Goal: Transaction & Acquisition: Purchase product/service

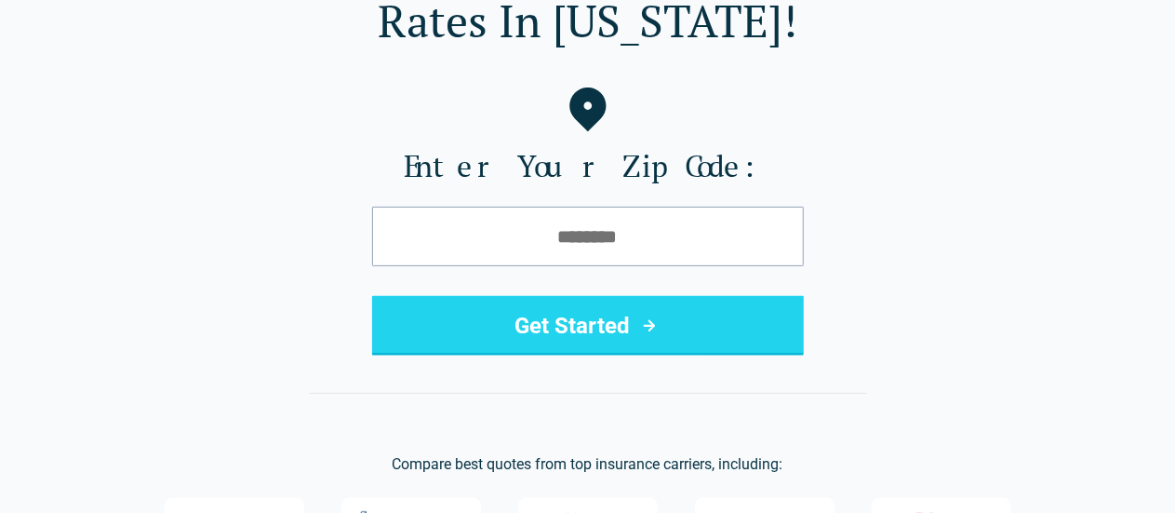
scroll to position [177, 0]
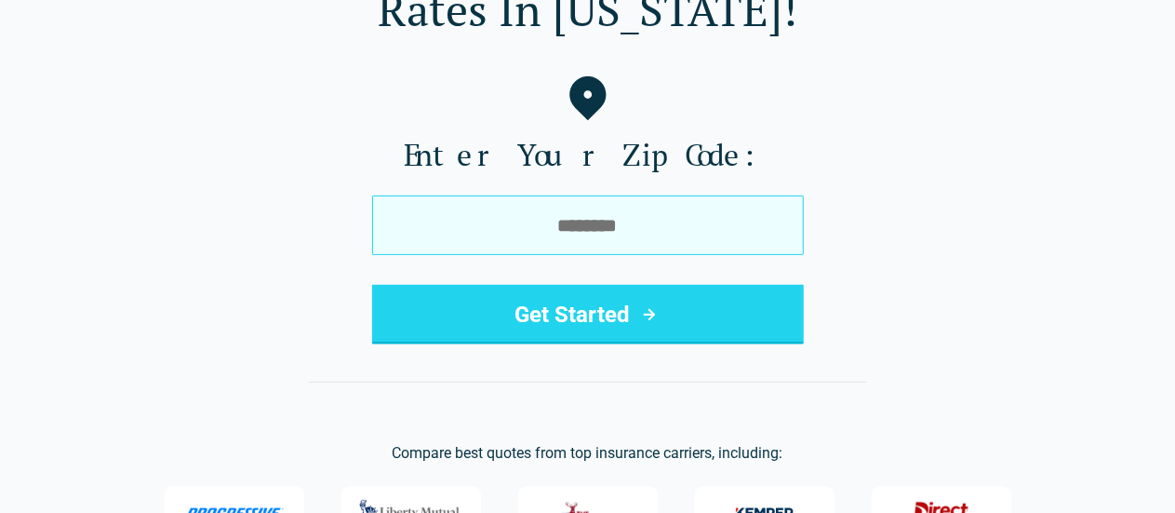
click at [586, 220] on input "tel" at bounding box center [588, 225] width 432 height 60
type input "*****"
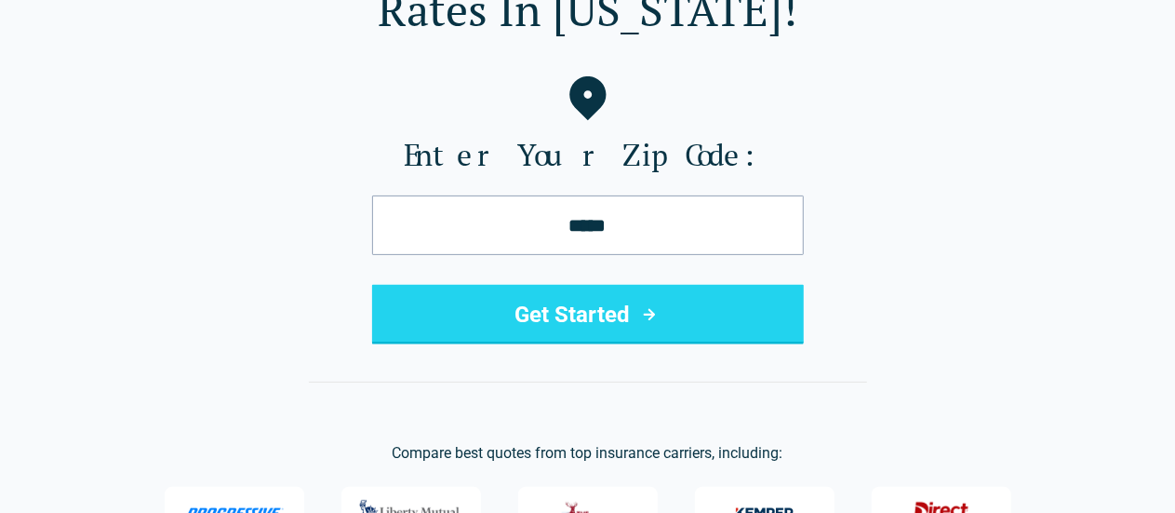
click at [555, 311] on button "Get Started" at bounding box center [588, 315] width 432 height 60
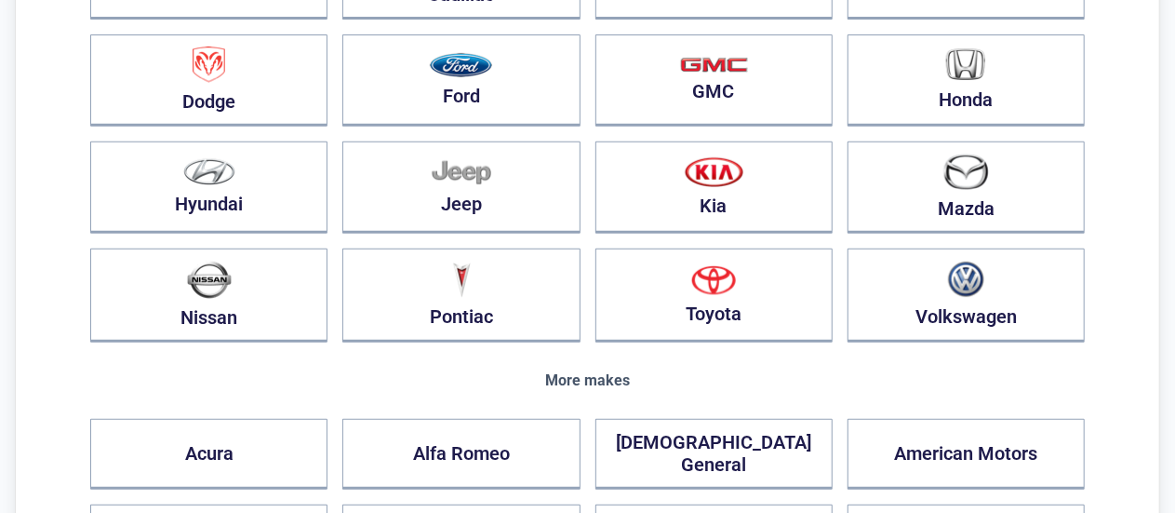
scroll to position [367, 0]
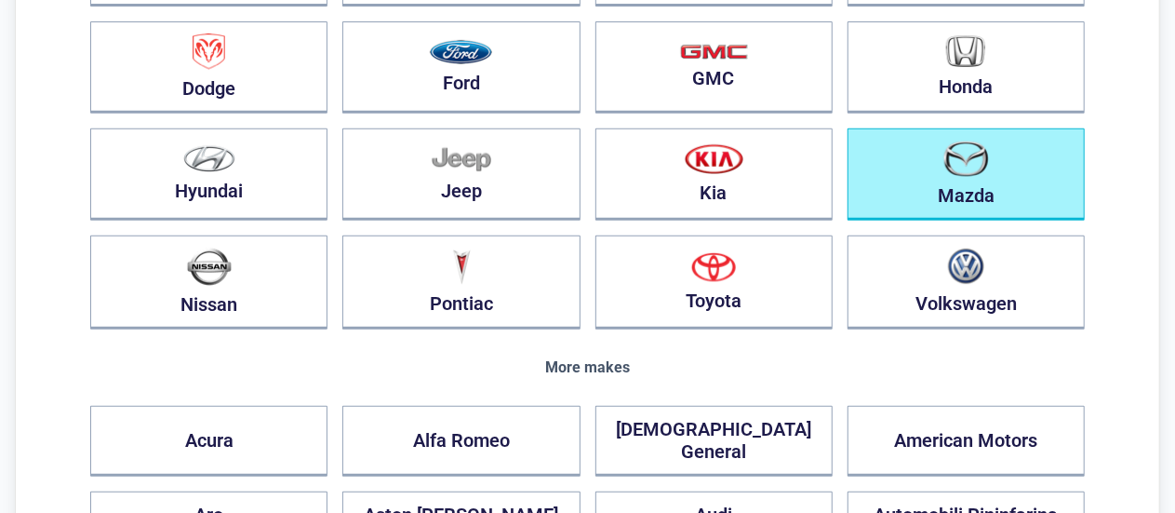
click at [962, 181] on button "Mazda" at bounding box center [966, 174] width 237 height 92
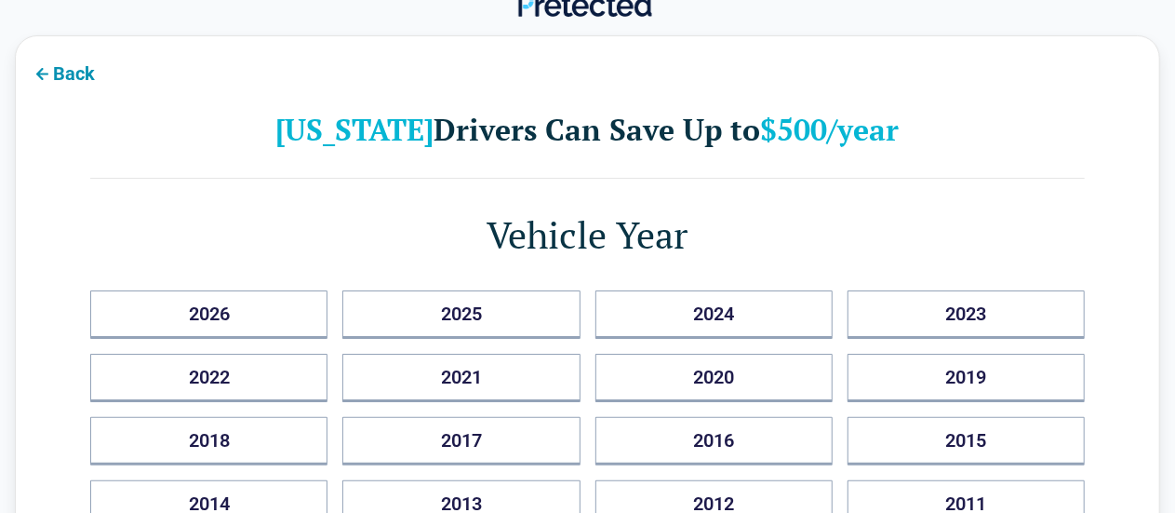
scroll to position [0, 0]
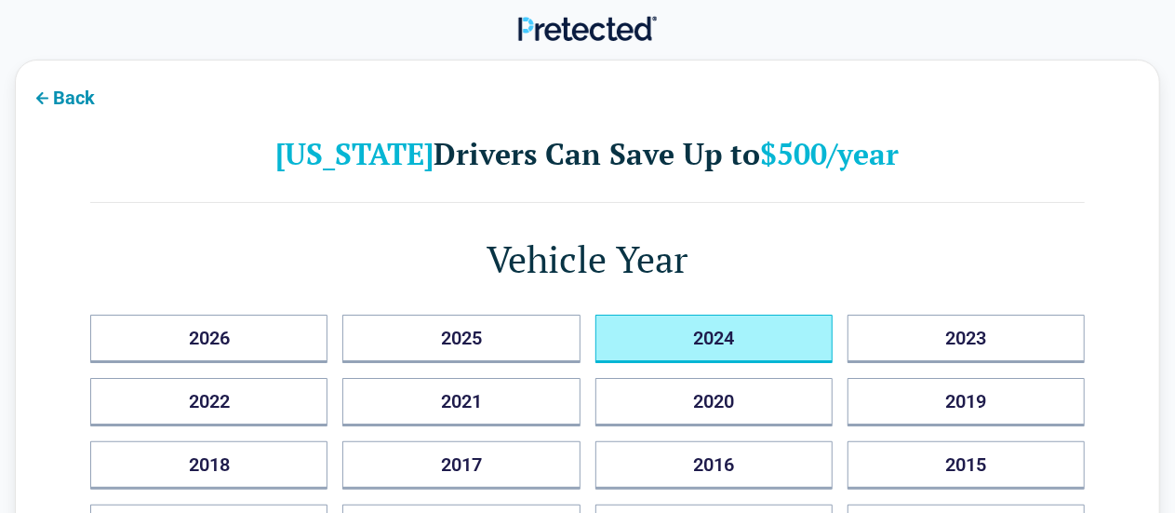
click at [682, 347] on button "2024" at bounding box center [713, 338] width 237 height 48
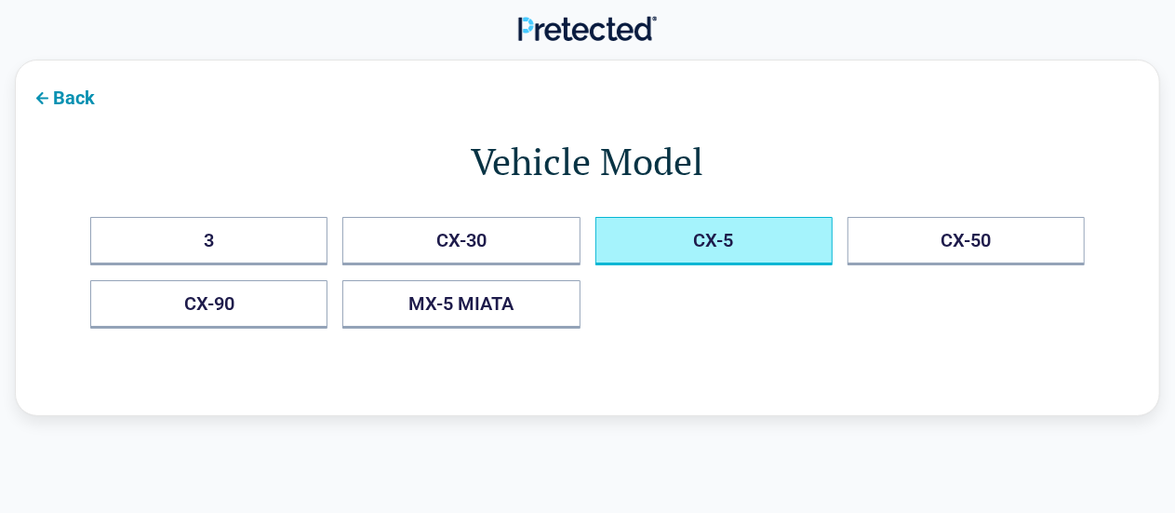
click at [705, 252] on button "CX-5" at bounding box center [713, 241] width 237 height 48
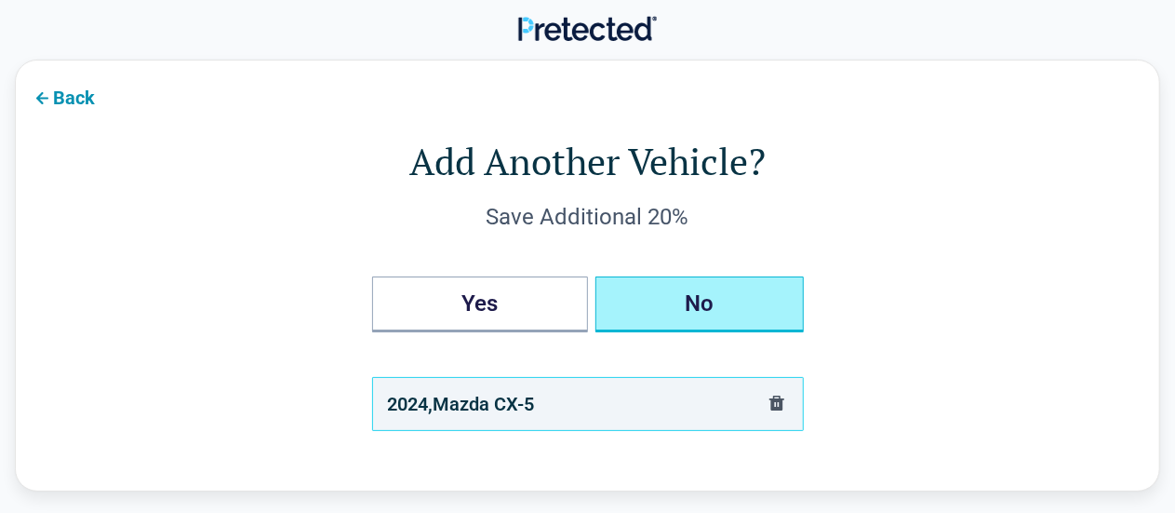
click at [685, 302] on button "No" at bounding box center [699, 304] width 208 height 56
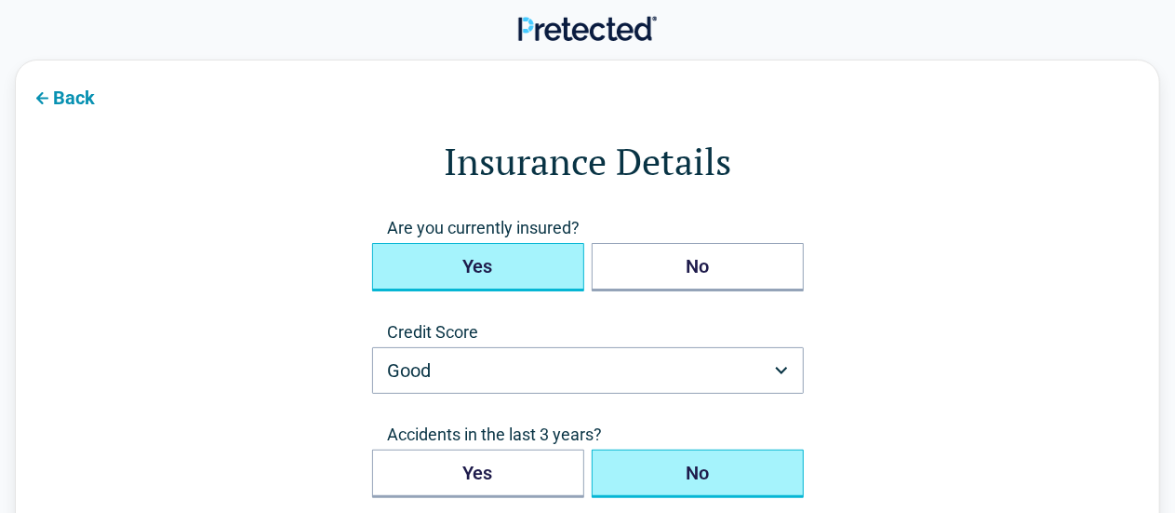
click at [534, 268] on button "Yes" at bounding box center [478, 267] width 212 height 48
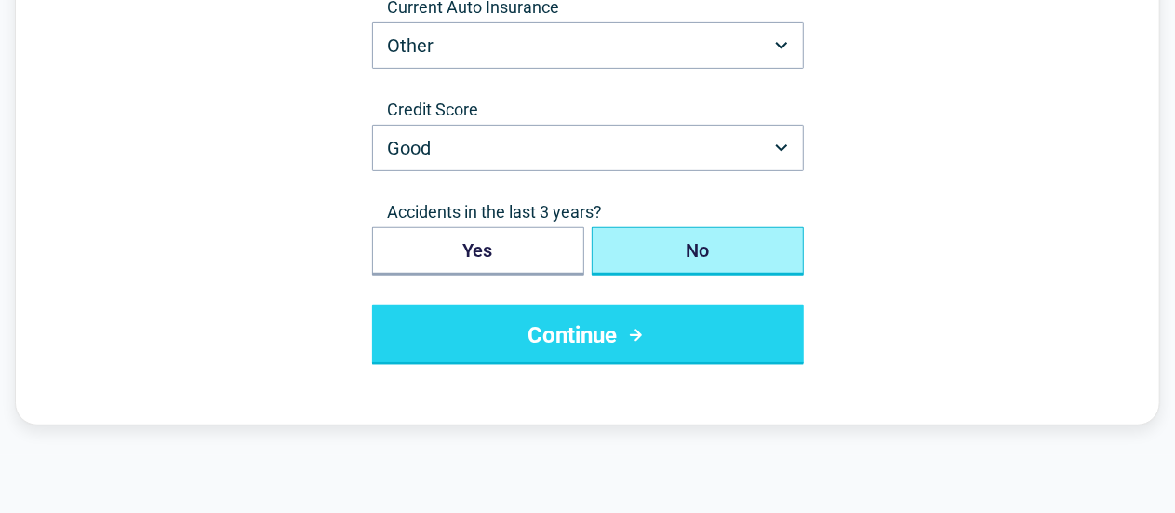
scroll to position [335, 0]
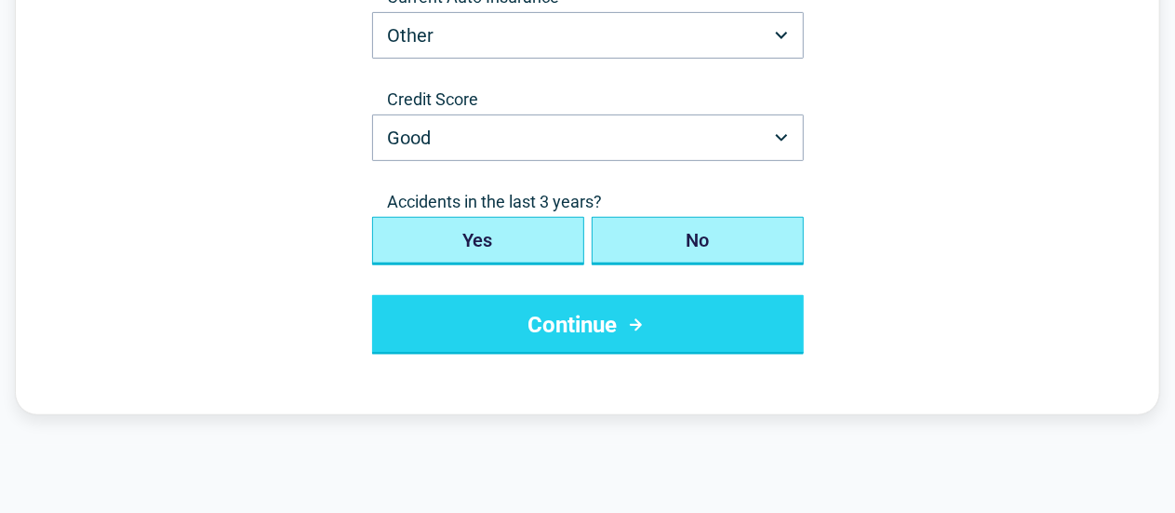
click at [553, 240] on button "Yes" at bounding box center [478, 241] width 212 height 48
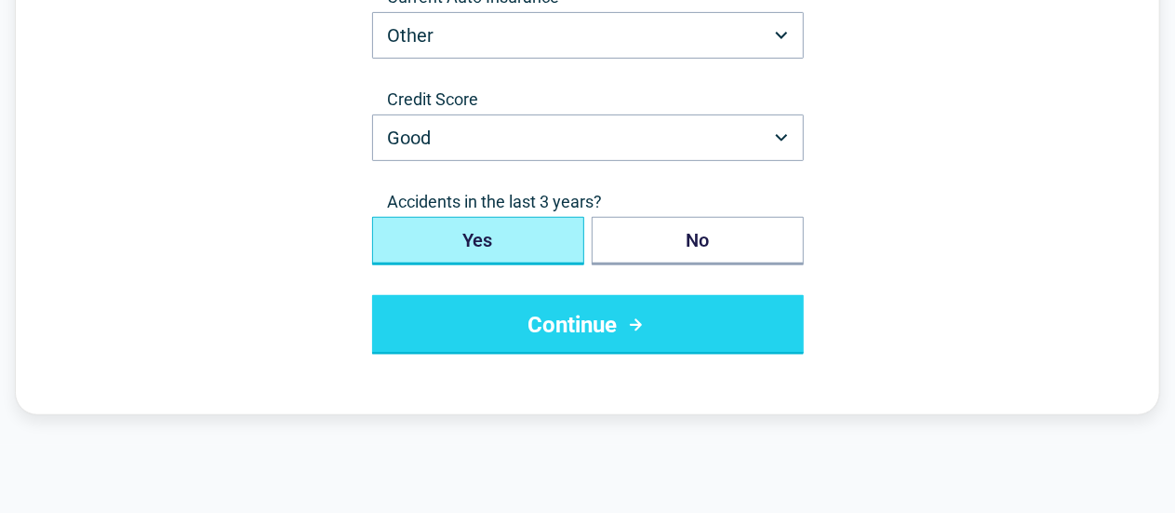
click at [595, 335] on button "Continue" at bounding box center [588, 325] width 432 height 60
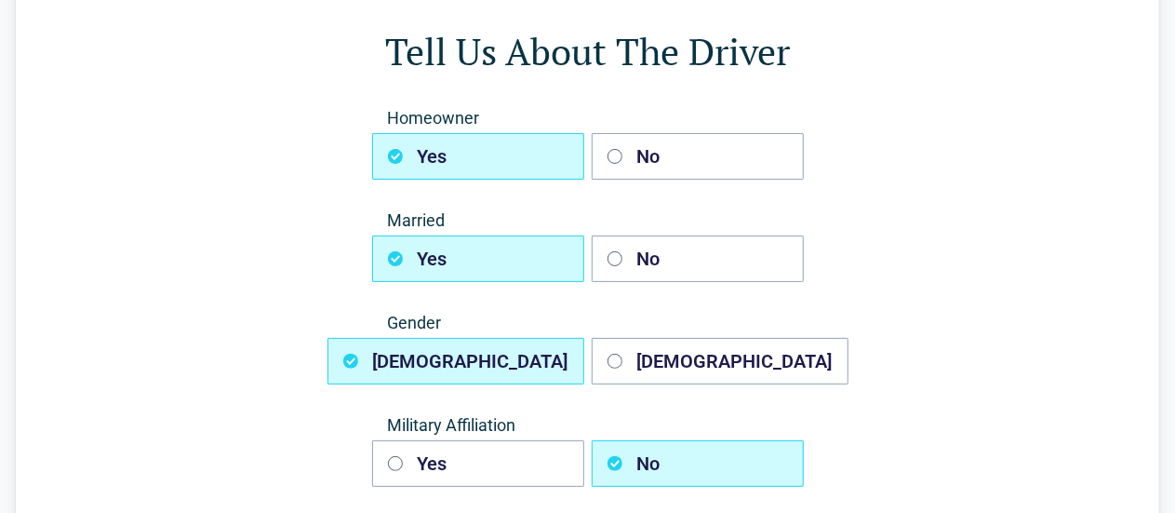
scroll to position [0, 0]
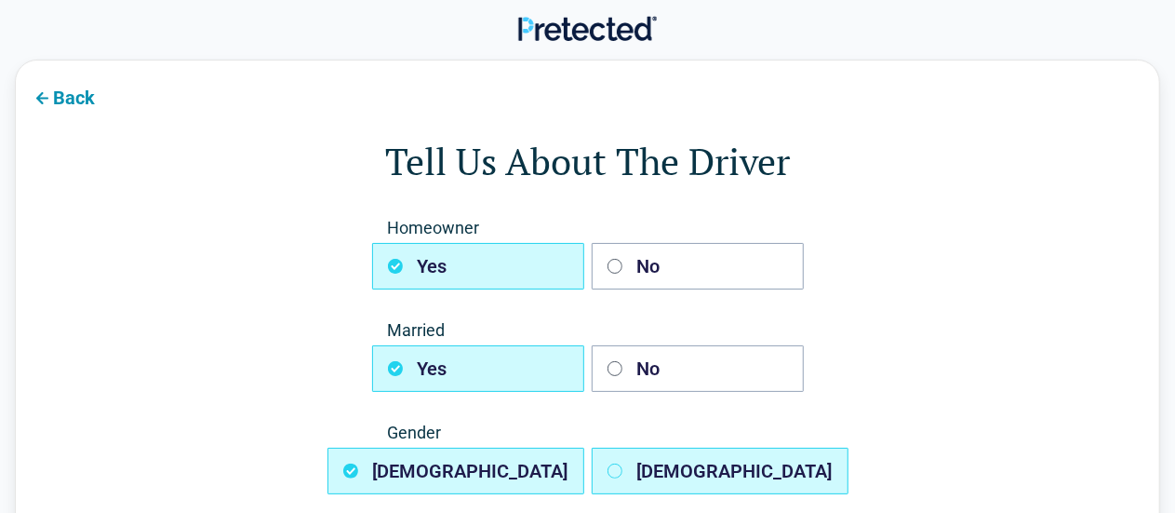
click at [618, 469] on icon "button" at bounding box center [615, 470] width 15 height 15
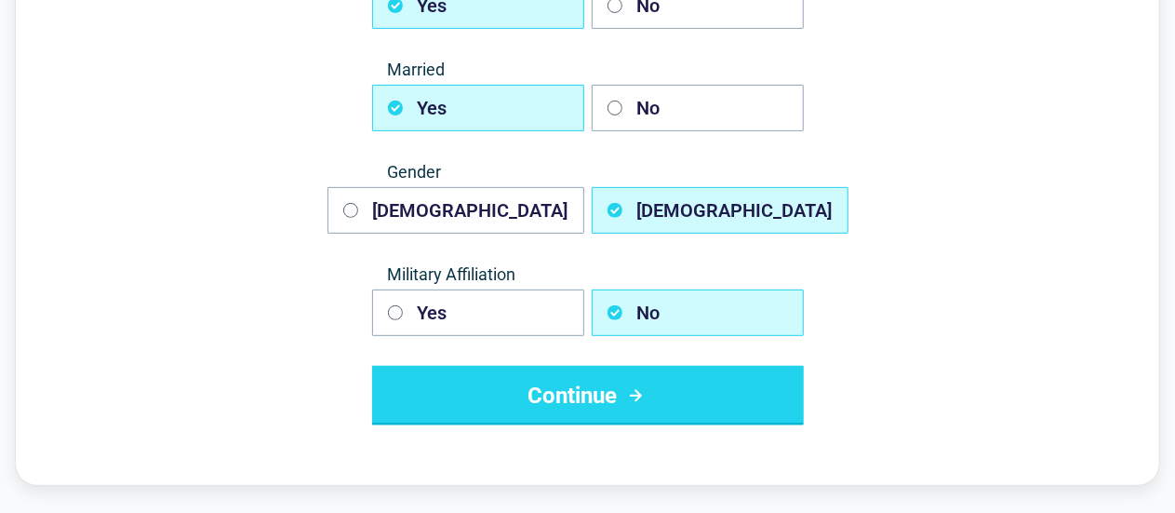
scroll to position [271, 0]
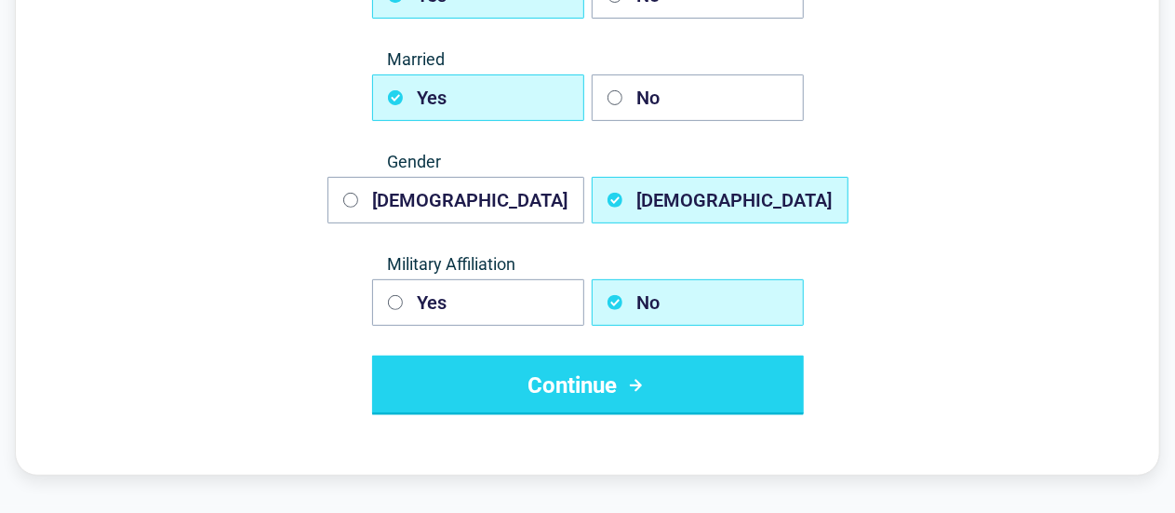
click at [620, 382] on button "Continue" at bounding box center [588, 385] width 432 height 60
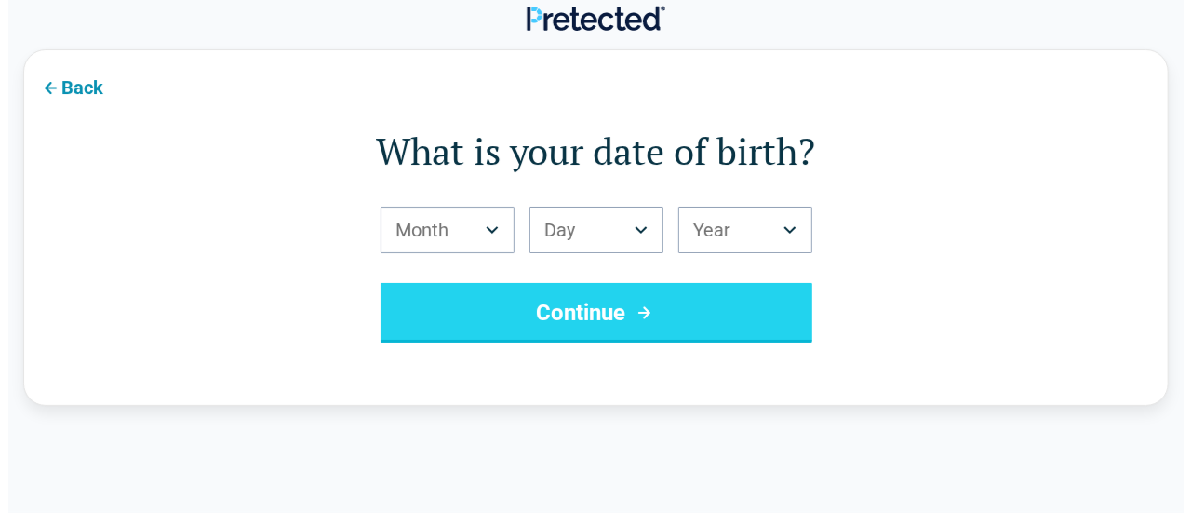
scroll to position [0, 0]
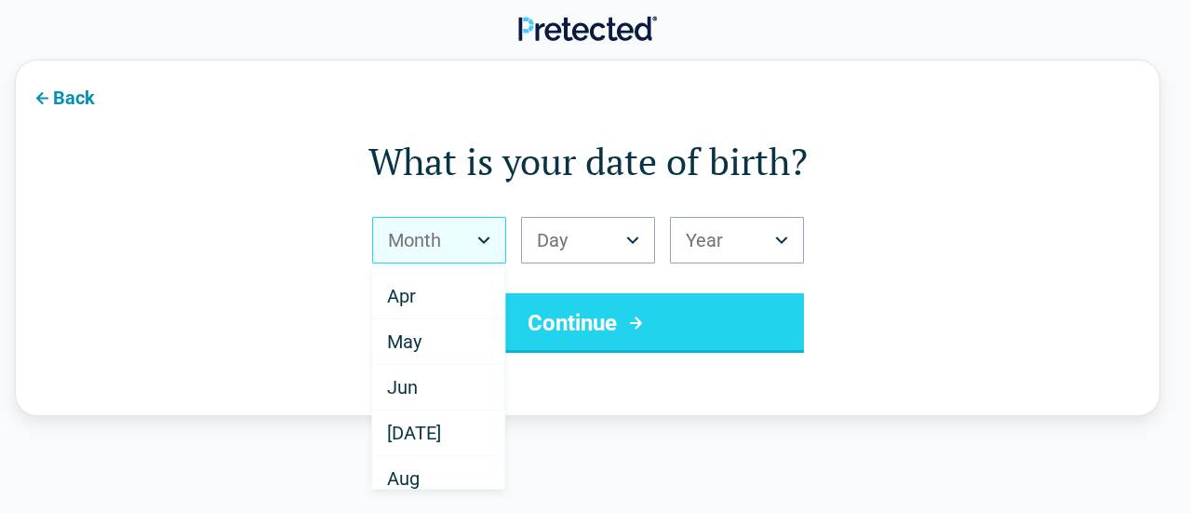
scroll to position [143, 0]
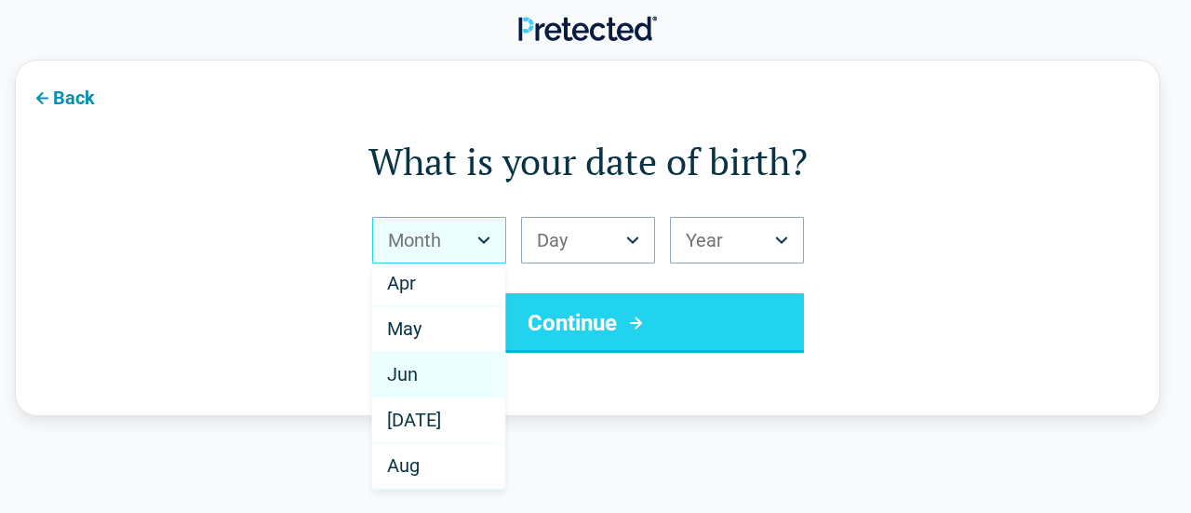
select select "*"
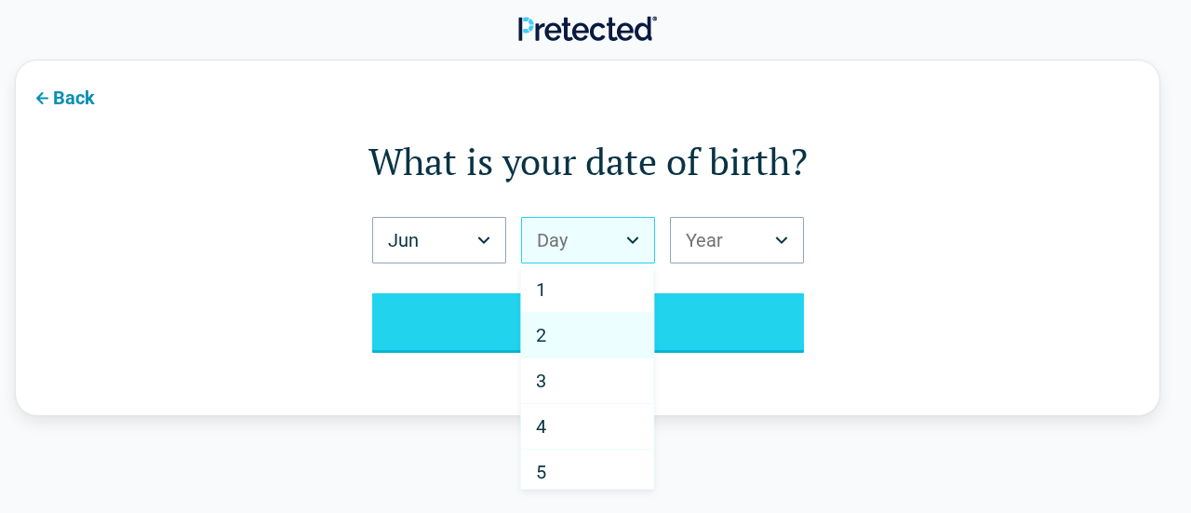
scroll to position [772, 0]
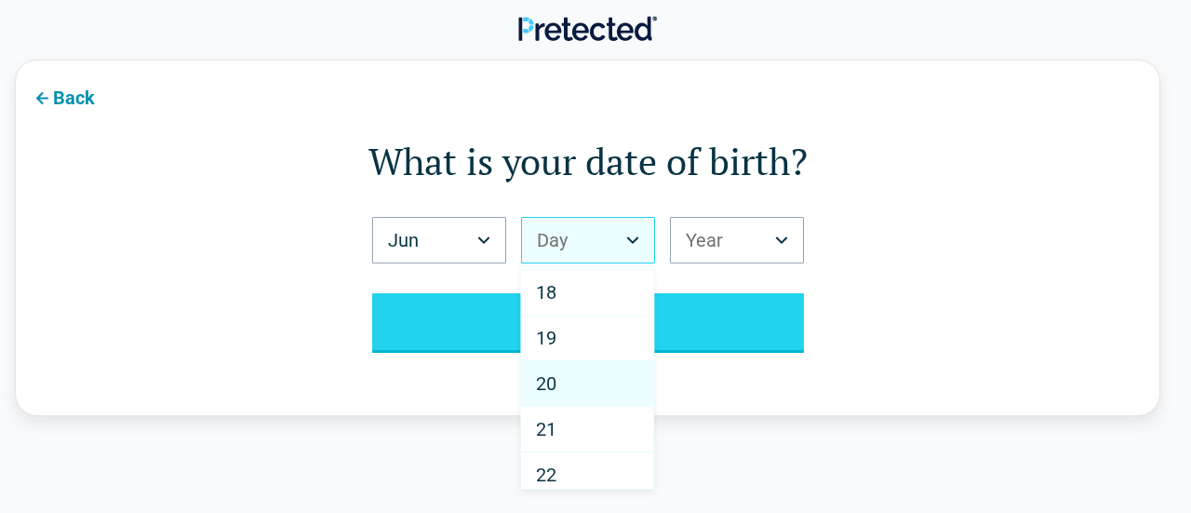
select select "**"
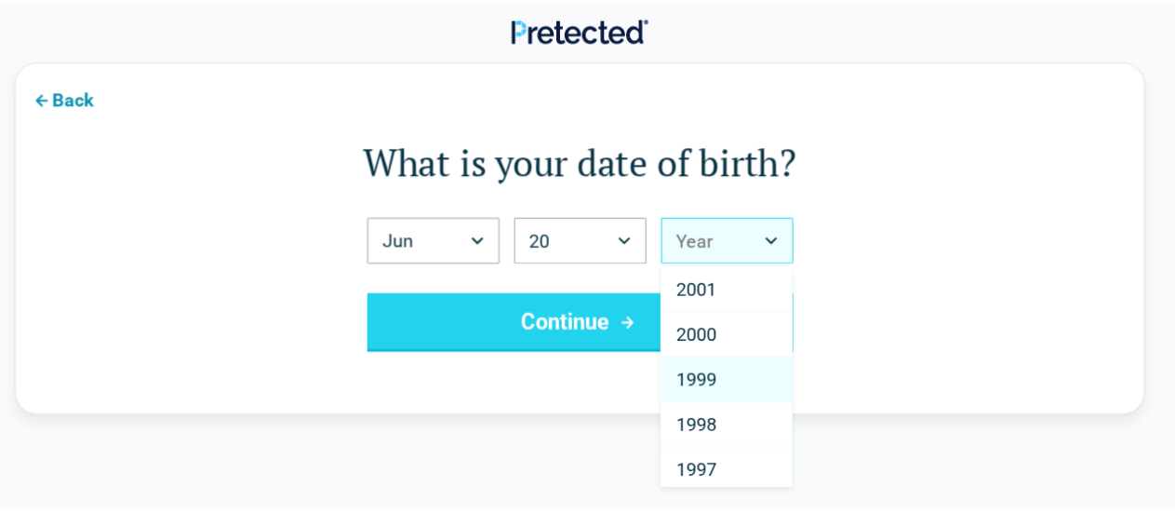
scroll to position [1632, 0]
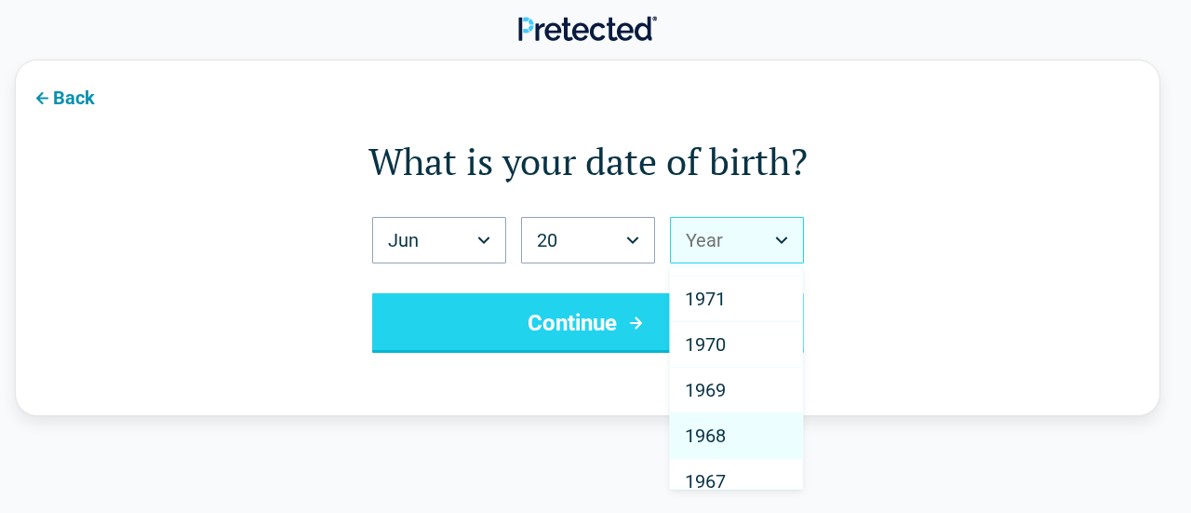
select select "****"
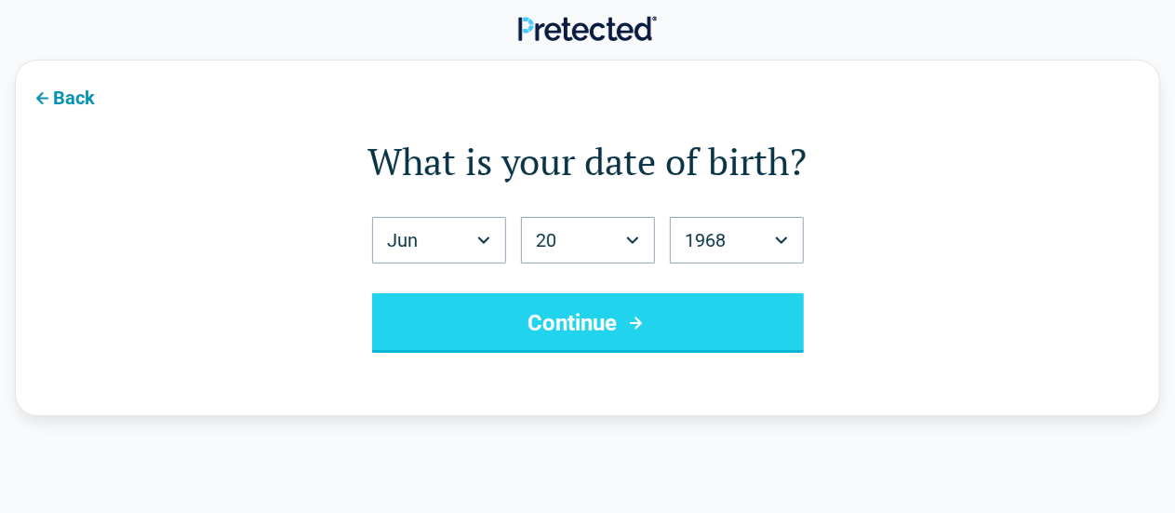
click at [586, 325] on button "Continue" at bounding box center [588, 323] width 432 height 60
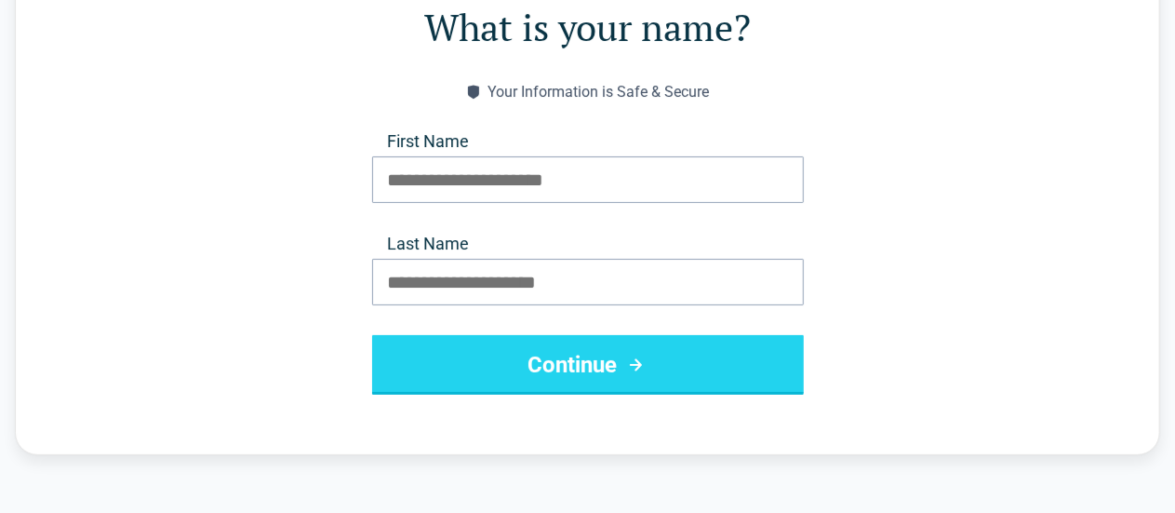
scroll to position [140, 0]
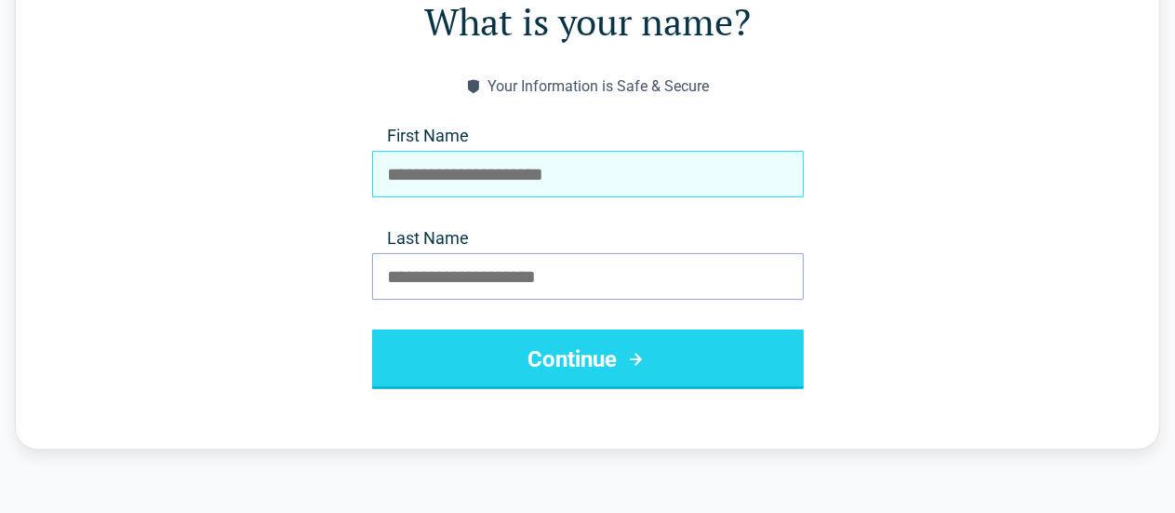
click at [519, 174] on input "First Name" at bounding box center [588, 174] width 432 height 47
type input "******"
type input "**********"
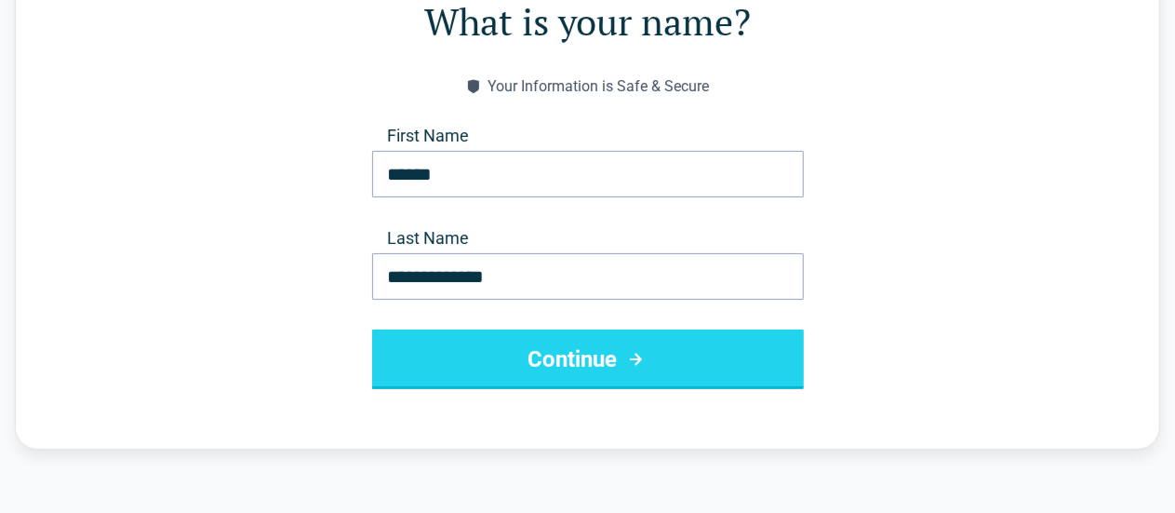
click at [610, 353] on button "Continue" at bounding box center [588, 359] width 432 height 60
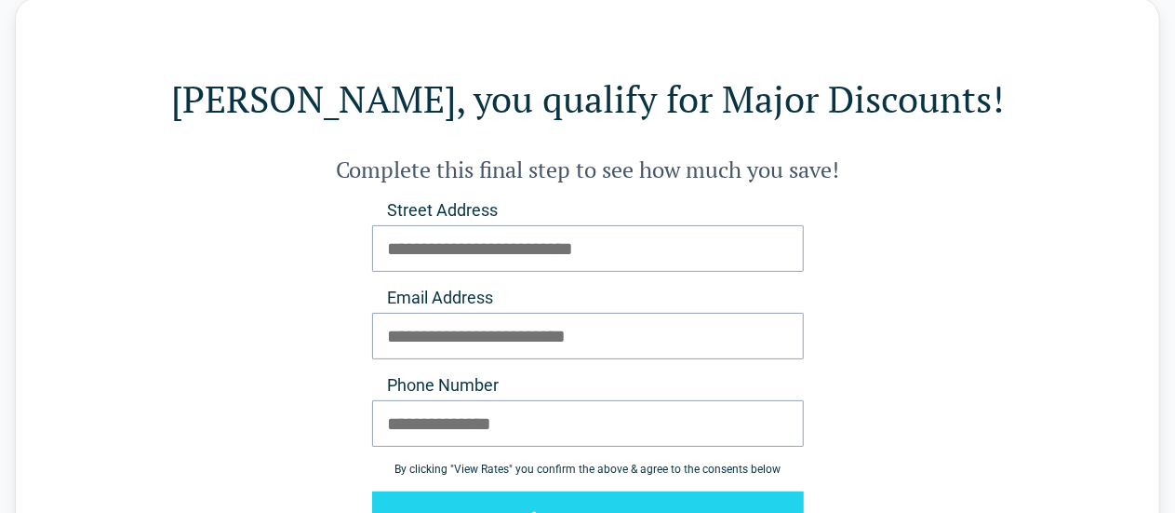
scroll to position [0, 0]
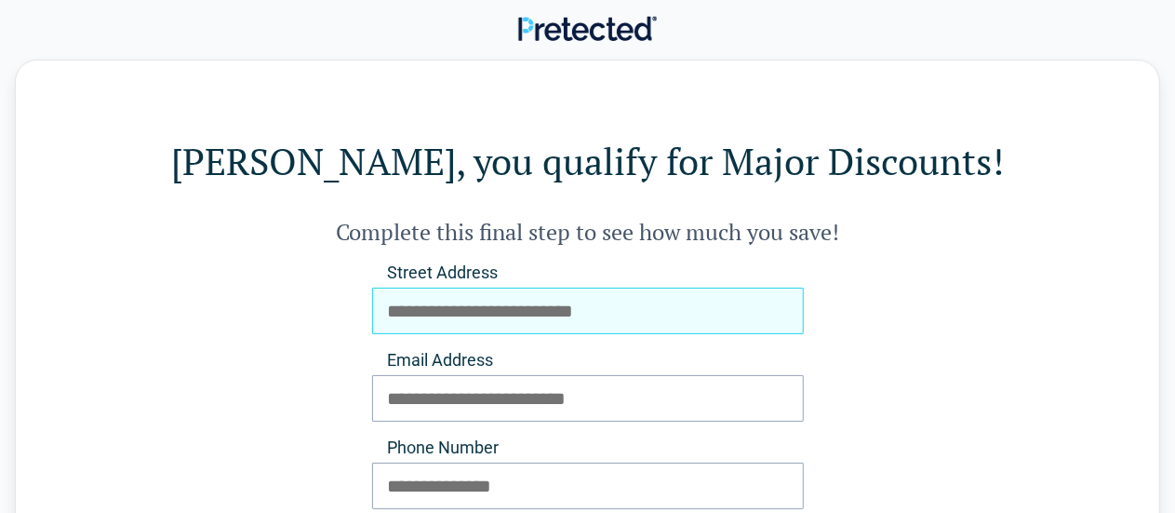
click at [631, 327] on input "Street Address" at bounding box center [588, 311] width 432 height 47
type input "**********"
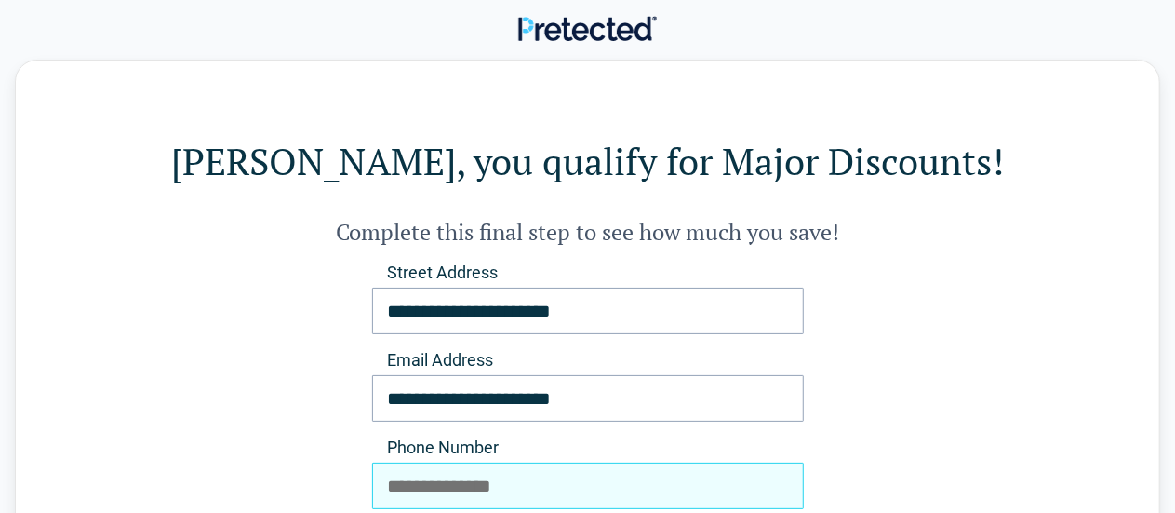
type input "**********"
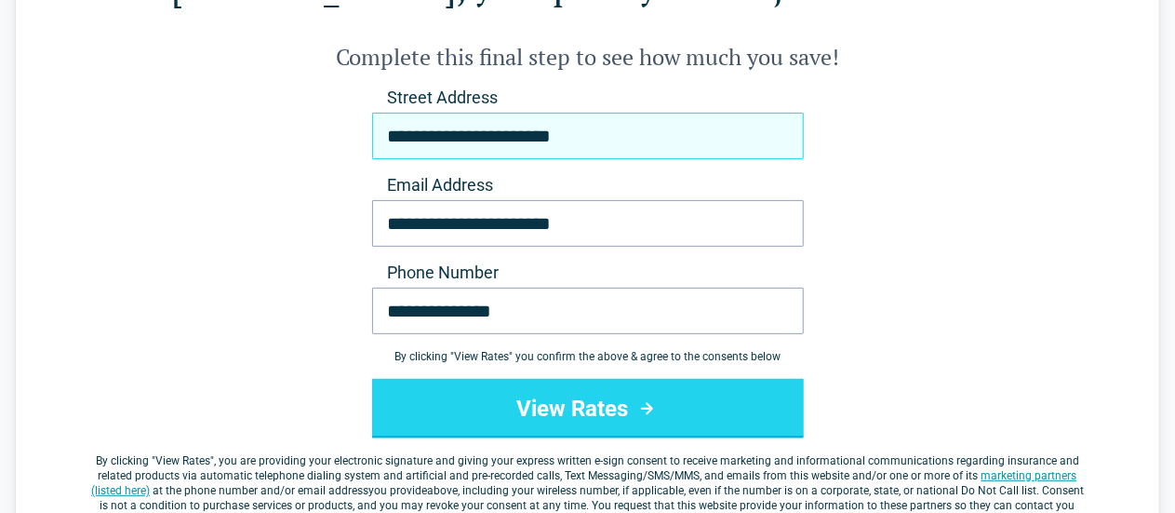
scroll to position [179, 0]
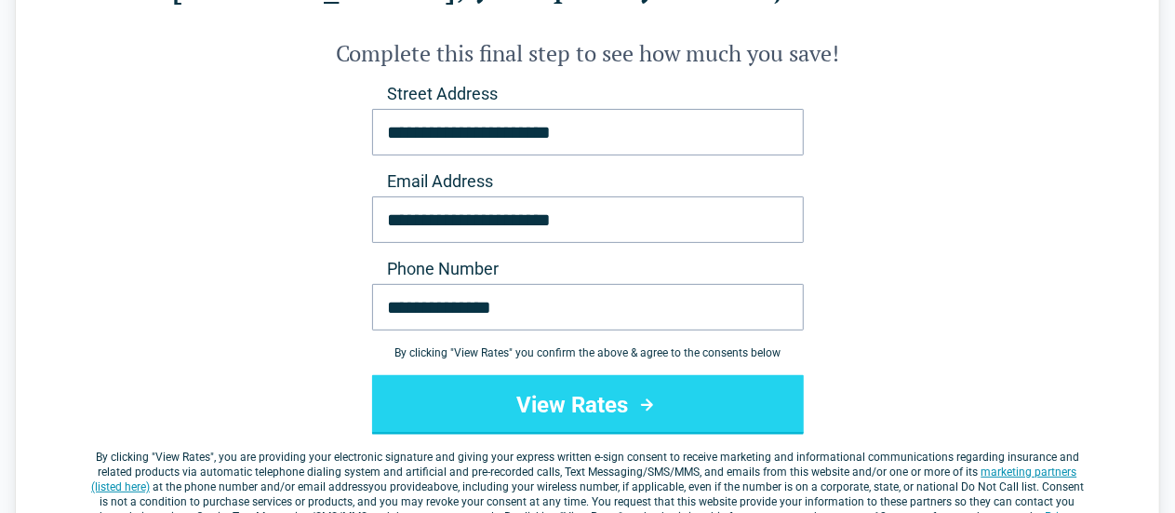
click at [590, 404] on button "View Rates" at bounding box center [588, 405] width 432 height 60
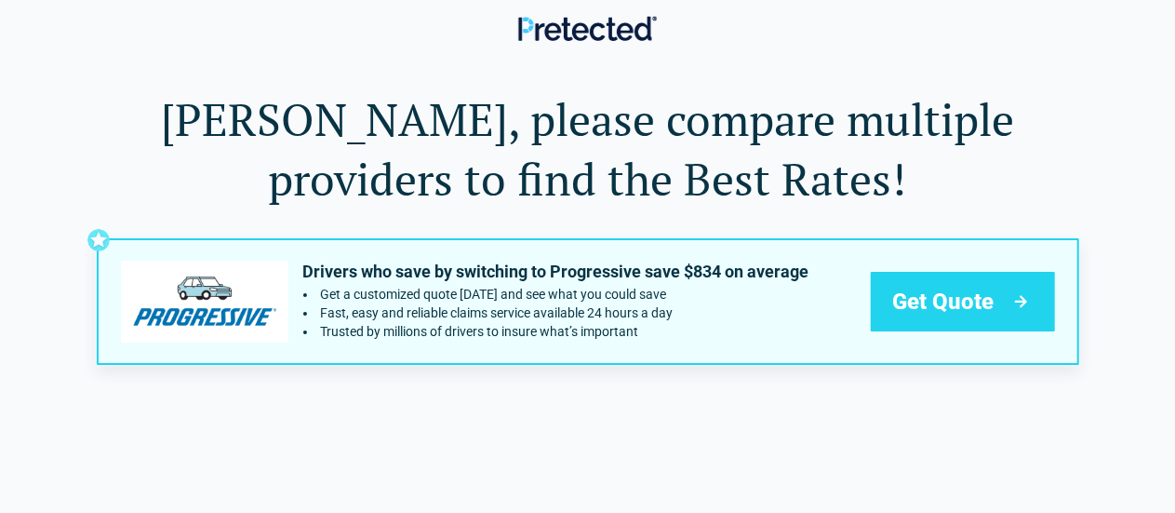
click at [963, 300] on span "Get Quote" at bounding box center [943, 302] width 101 height 30
